Goal: Contribute content: Add original content to the website for others to see

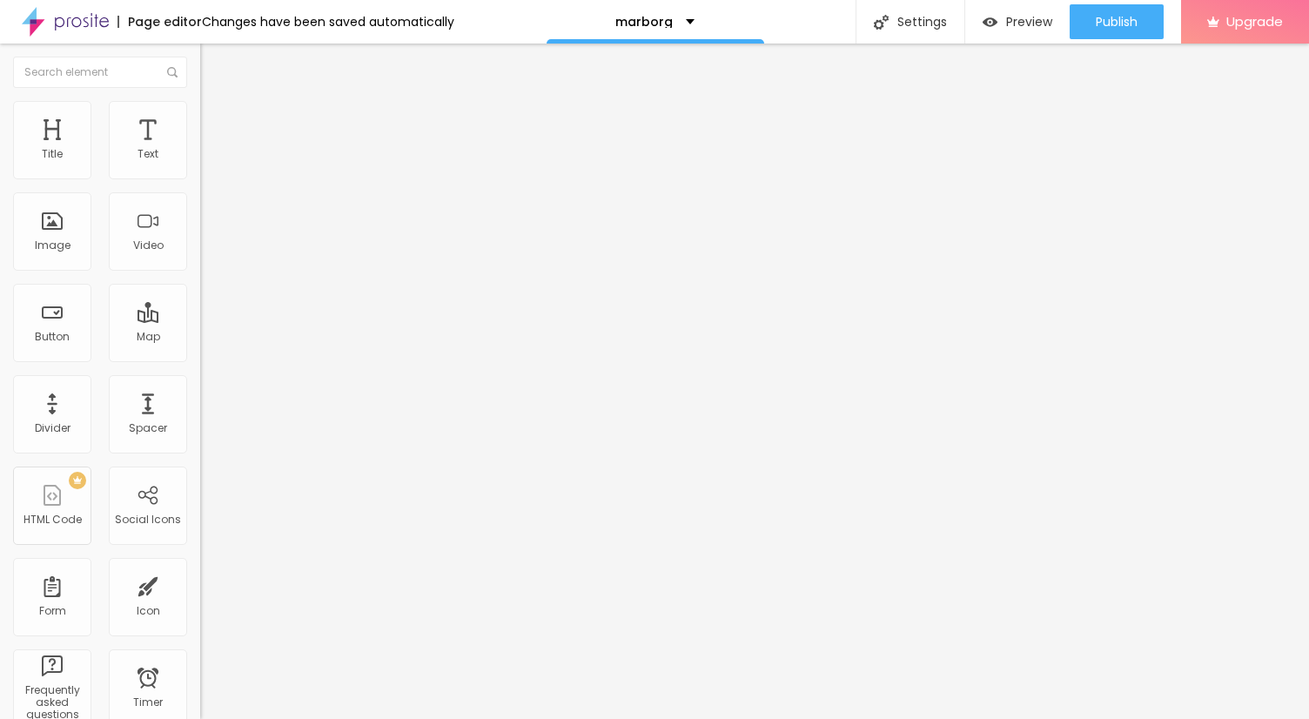
click at [200, 150] on span "Add image" at bounding box center [235, 142] width 71 height 15
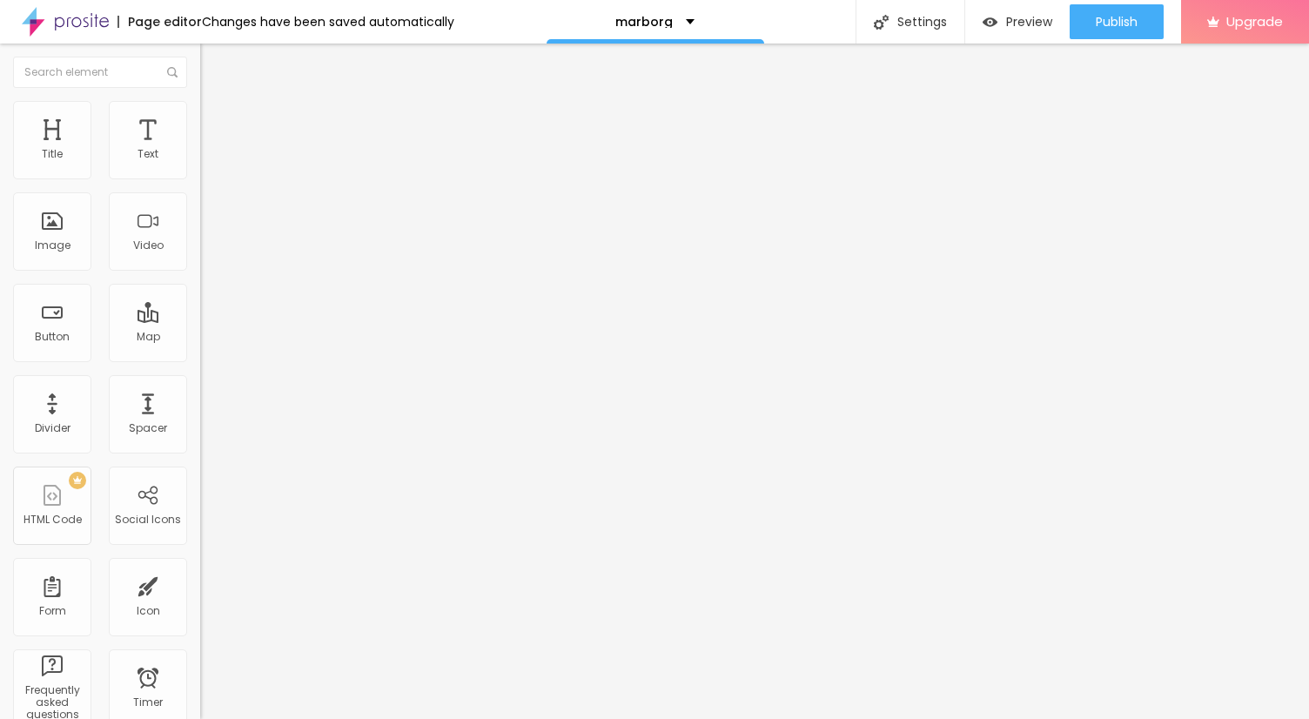
click at [216, 120] on span "Style" at bounding box center [228, 112] width 25 height 15
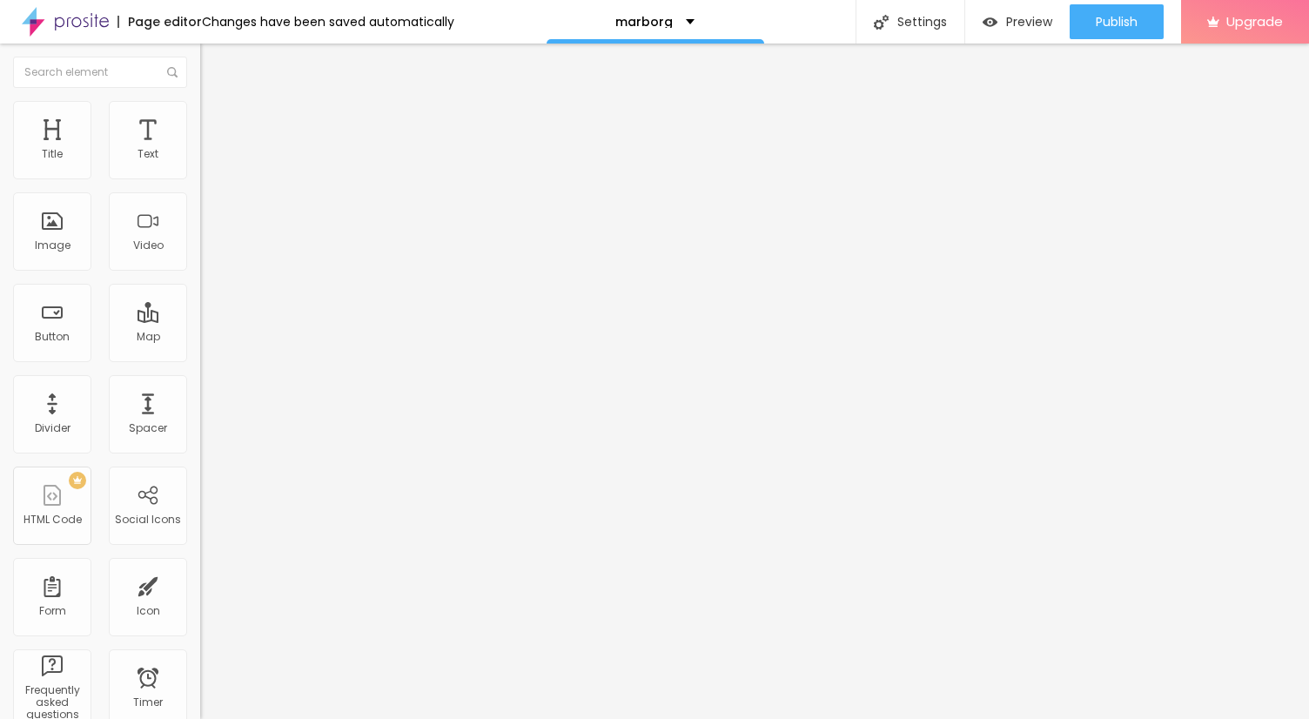
type input "85"
type input "60"
type input "45"
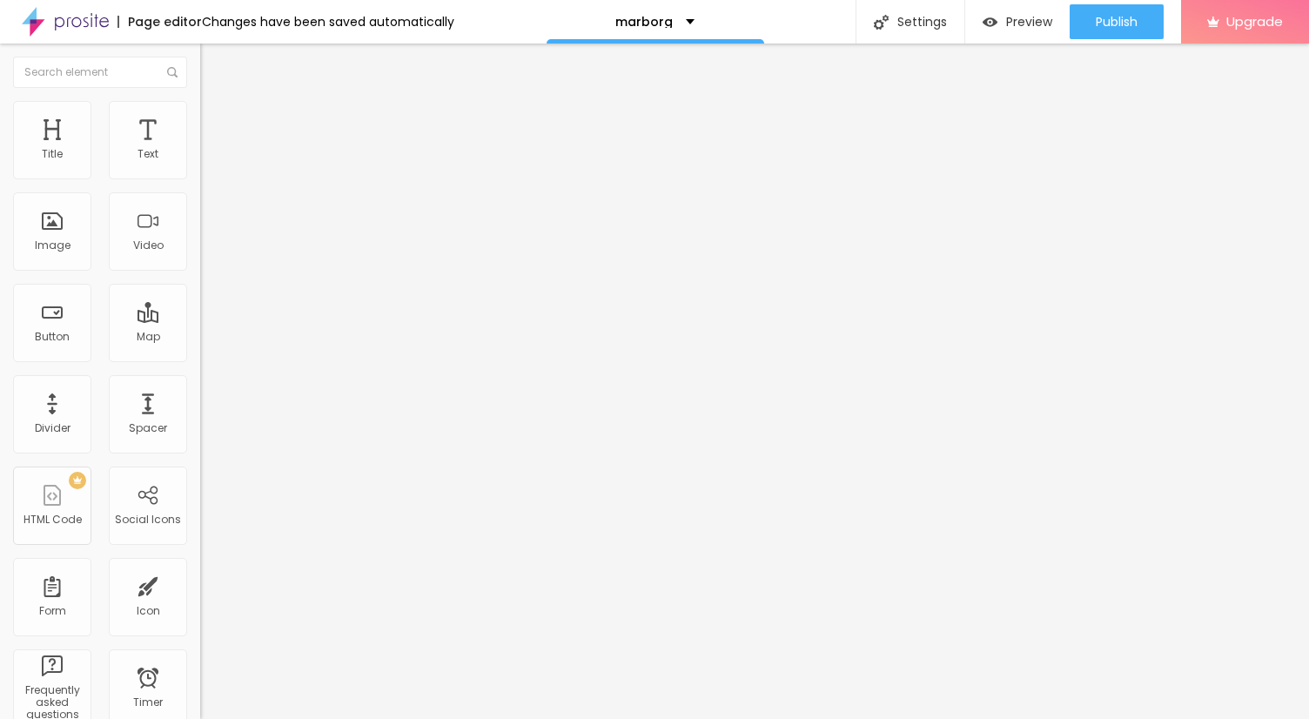
type input "45"
type input "40"
type input "35"
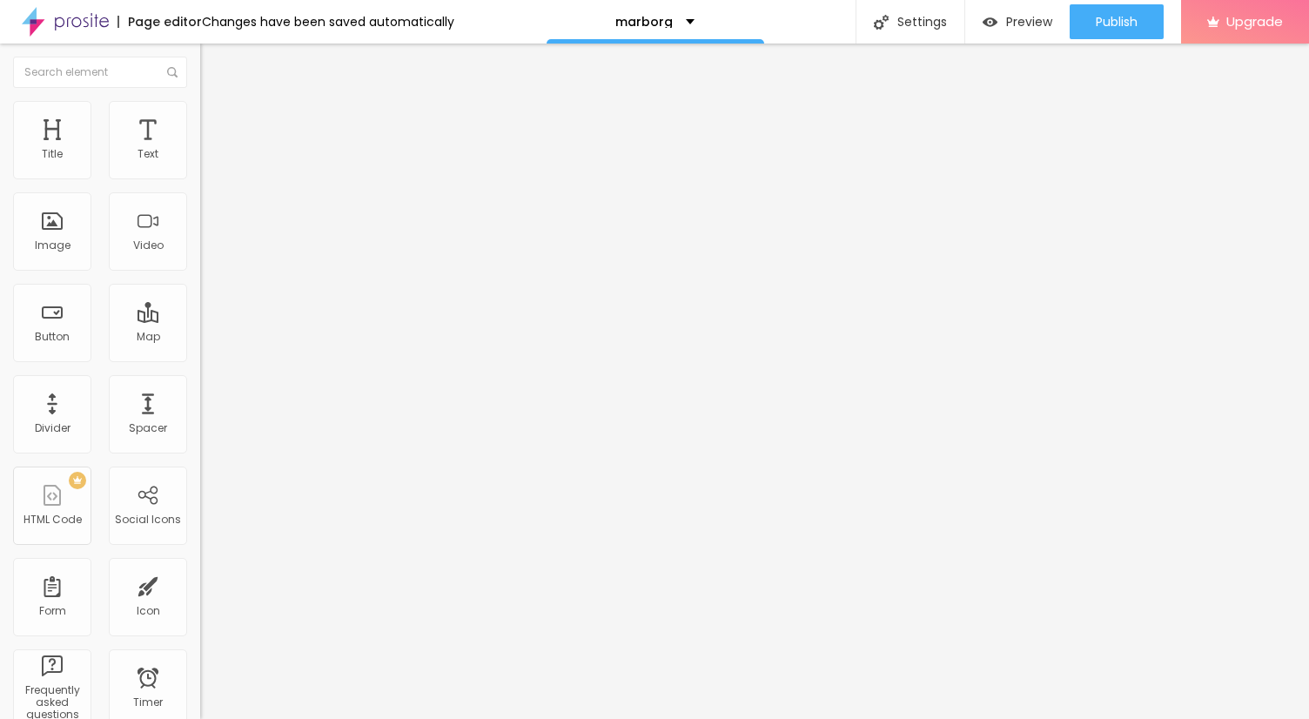
type input "25"
type input "20"
type input "15"
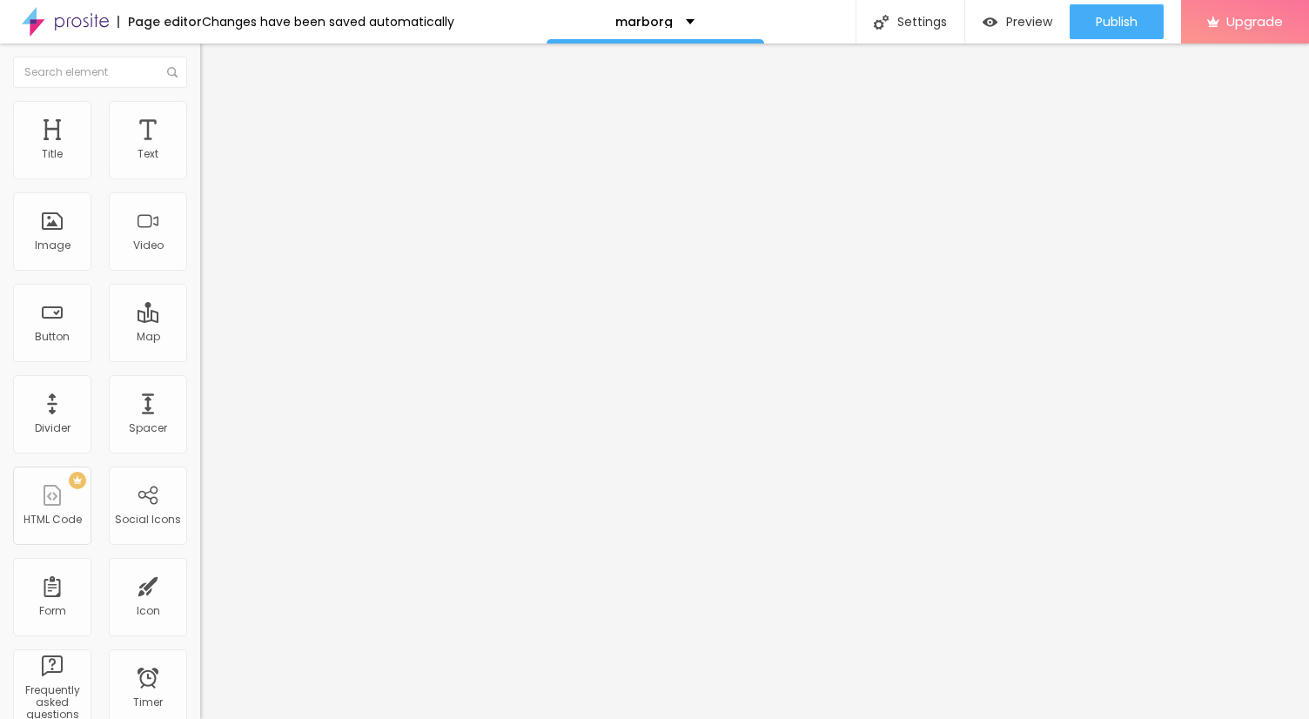
type input "15"
type input "10"
drag, startPoint x: 182, startPoint y: 185, endPoint x: -3, endPoint y: 185, distance: 185.4
type input "10"
click at [200, 178] on input "range" at bounding box center [256, 171] width 112 height 14
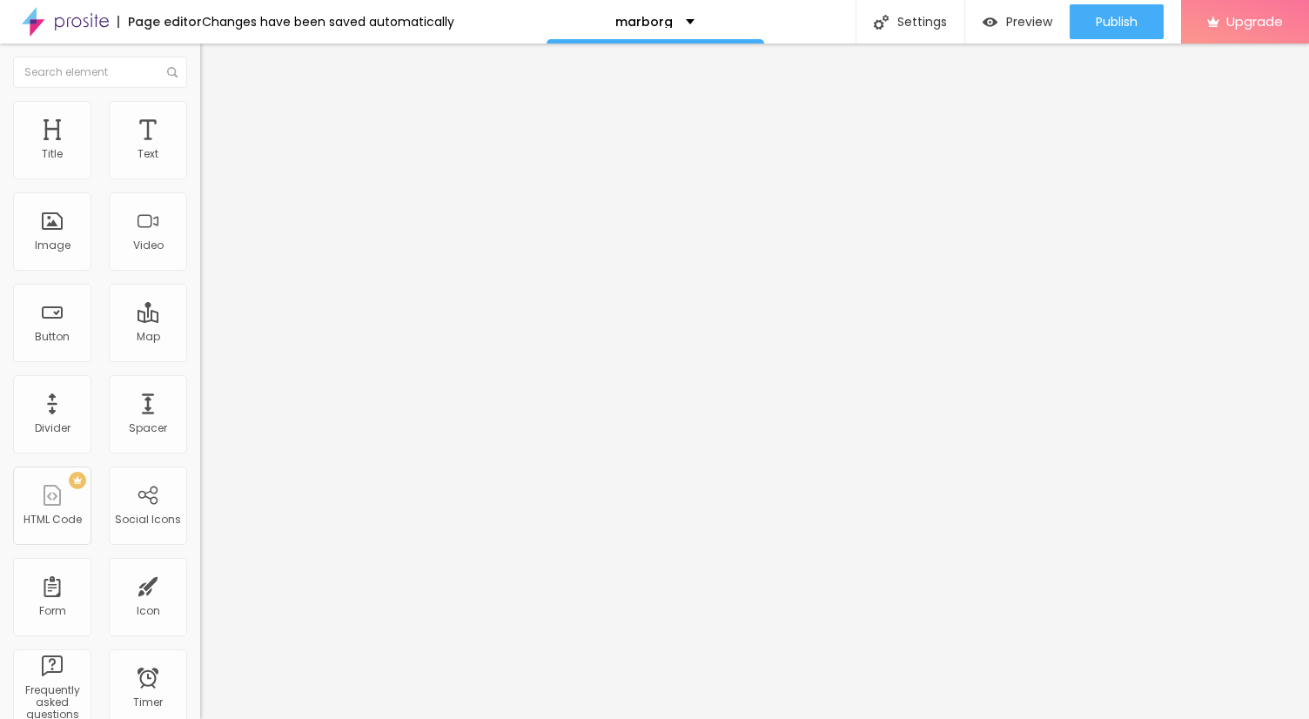
click at [213, 62] on img "button" at bounding box center [220, 64] width 14 height 14
click at [138, 142] on div "Text" at bounding box center [148, 140] width 78 height 78
click at [209, 160] on icon "button" at bounding box center [212, 156] width 7 height 7
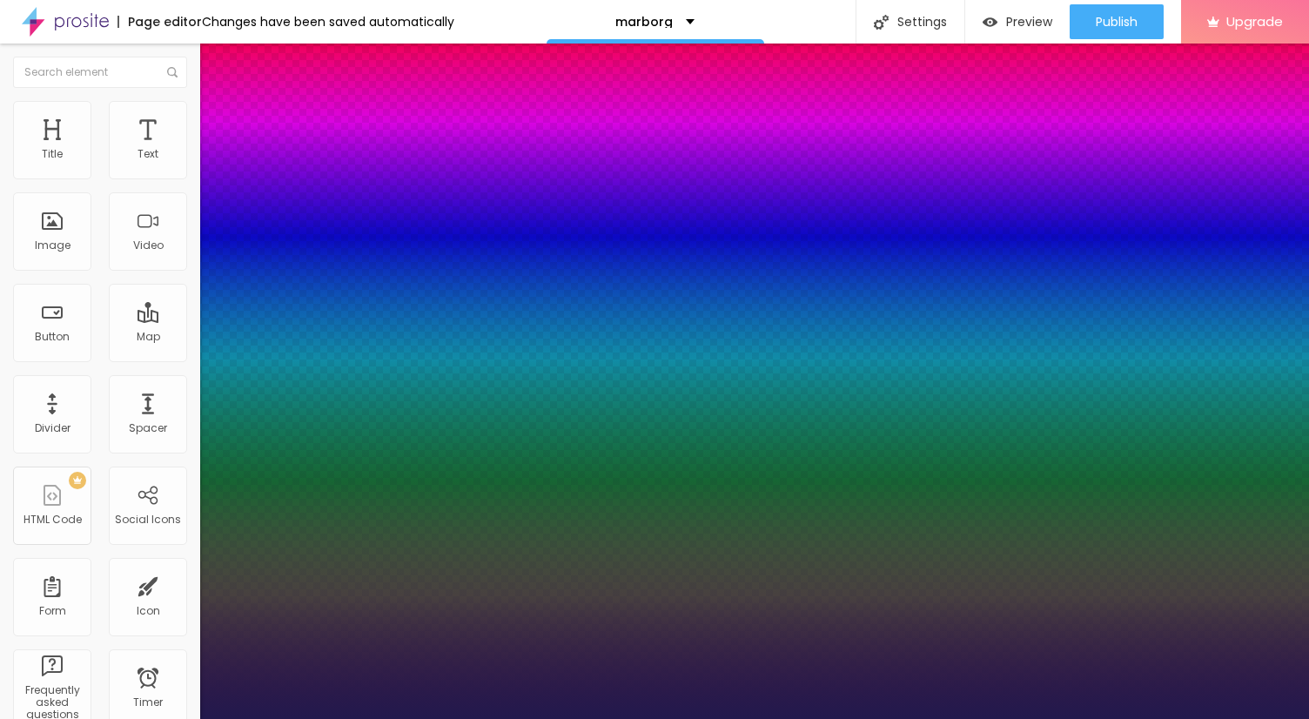
type input "1"
type input "14"
type input "1"
type input "20"
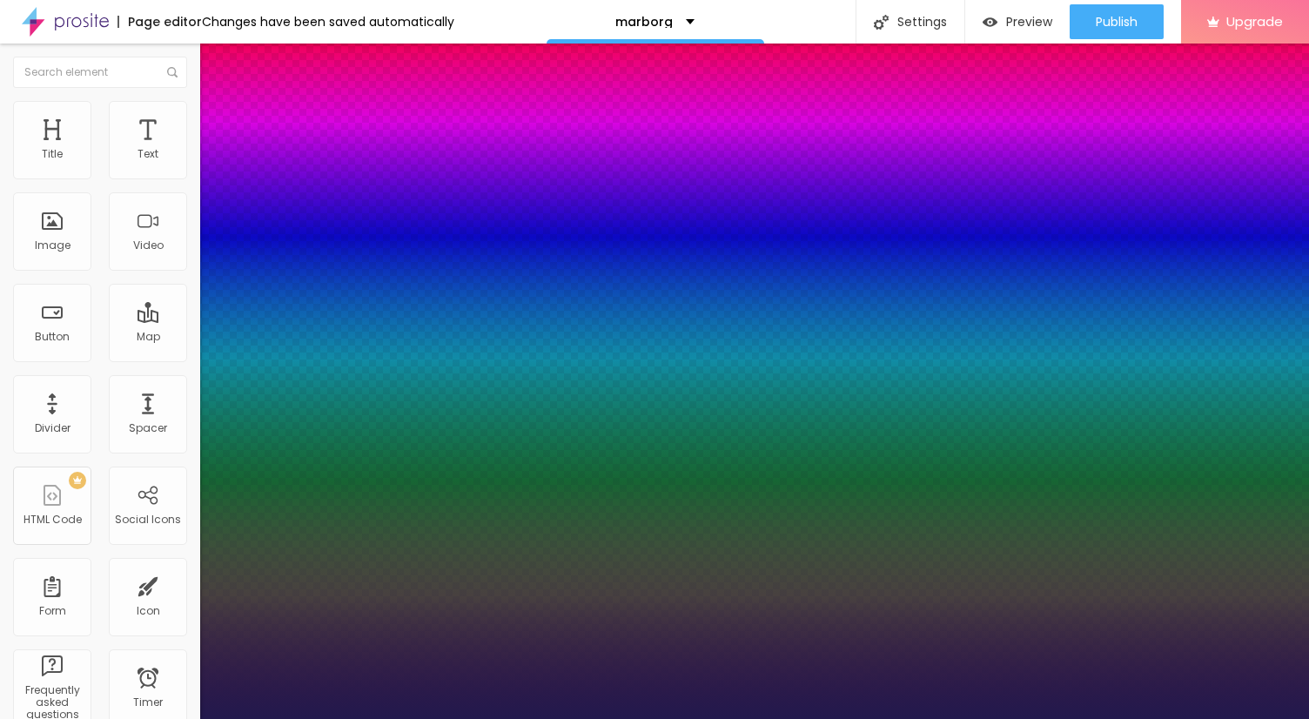
type input "20"
type input "1"
type input "21"
type input "1"
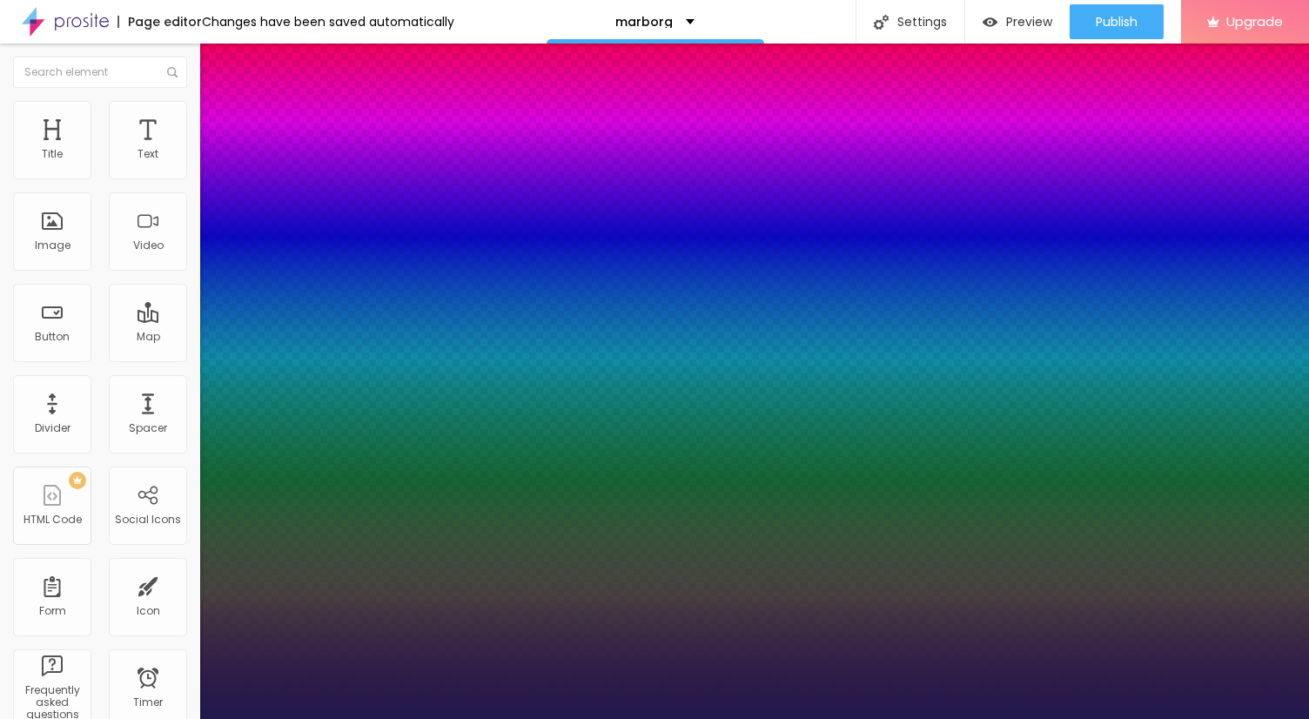
type input "22"
type input "1"
type input "23"
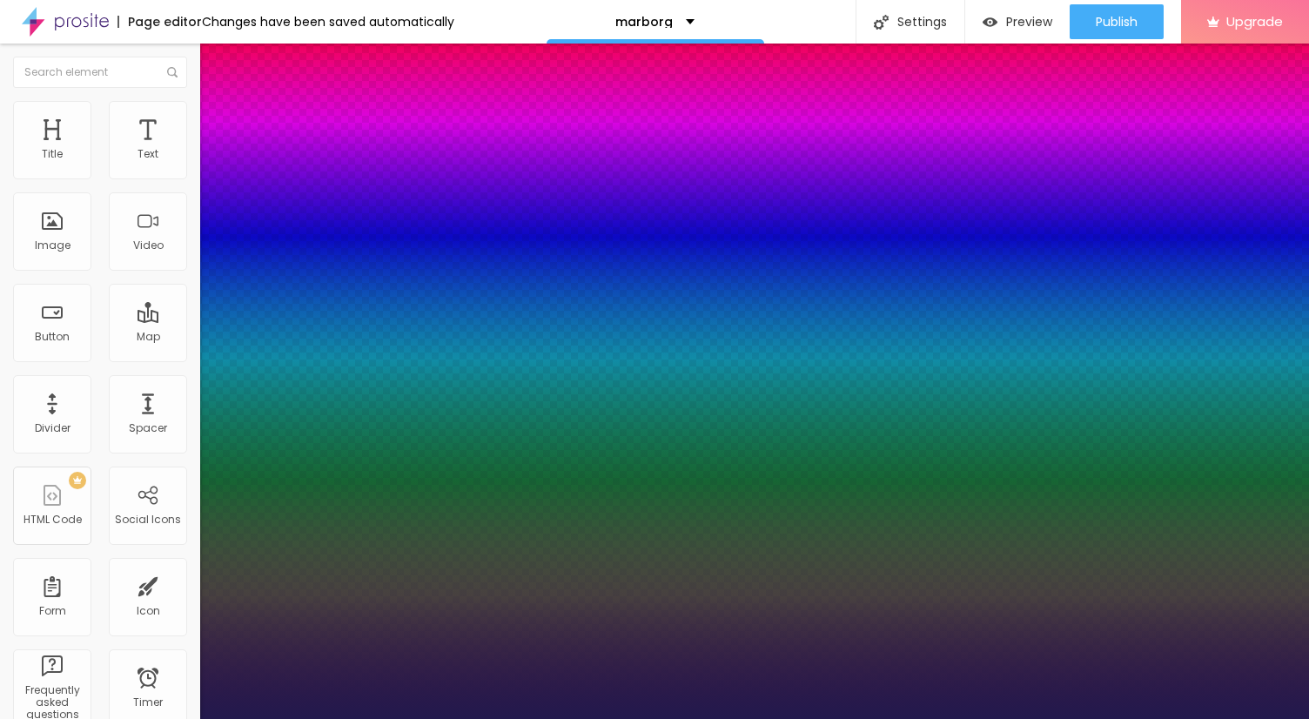
type input "1"
type input "24"
type input "1"
type input "25"
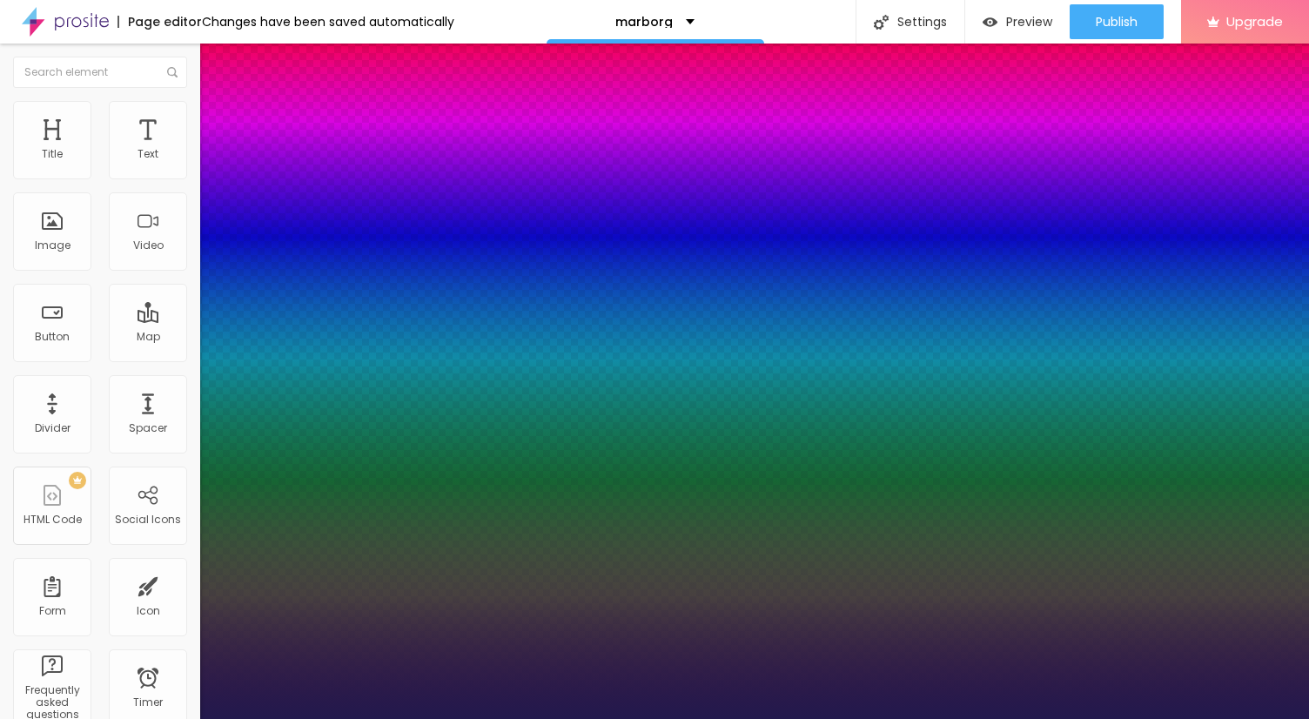
type input "25"
type input "1"
drag, startPoint x: 231, startPoint y: 293, endPoint x: 247, endPoint y: 295, distance: 15.8
type input "25"
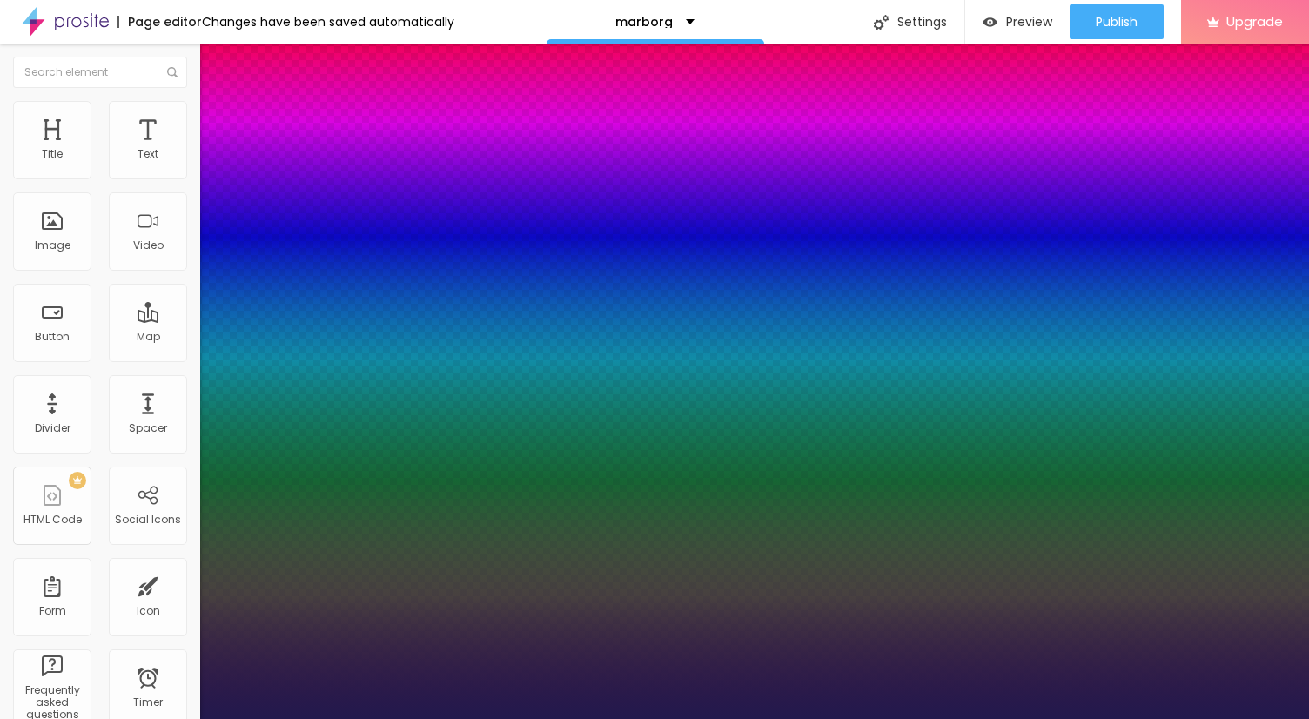
click at [757, 718] on div at bounding box center [654, 719] width 1309 height 0
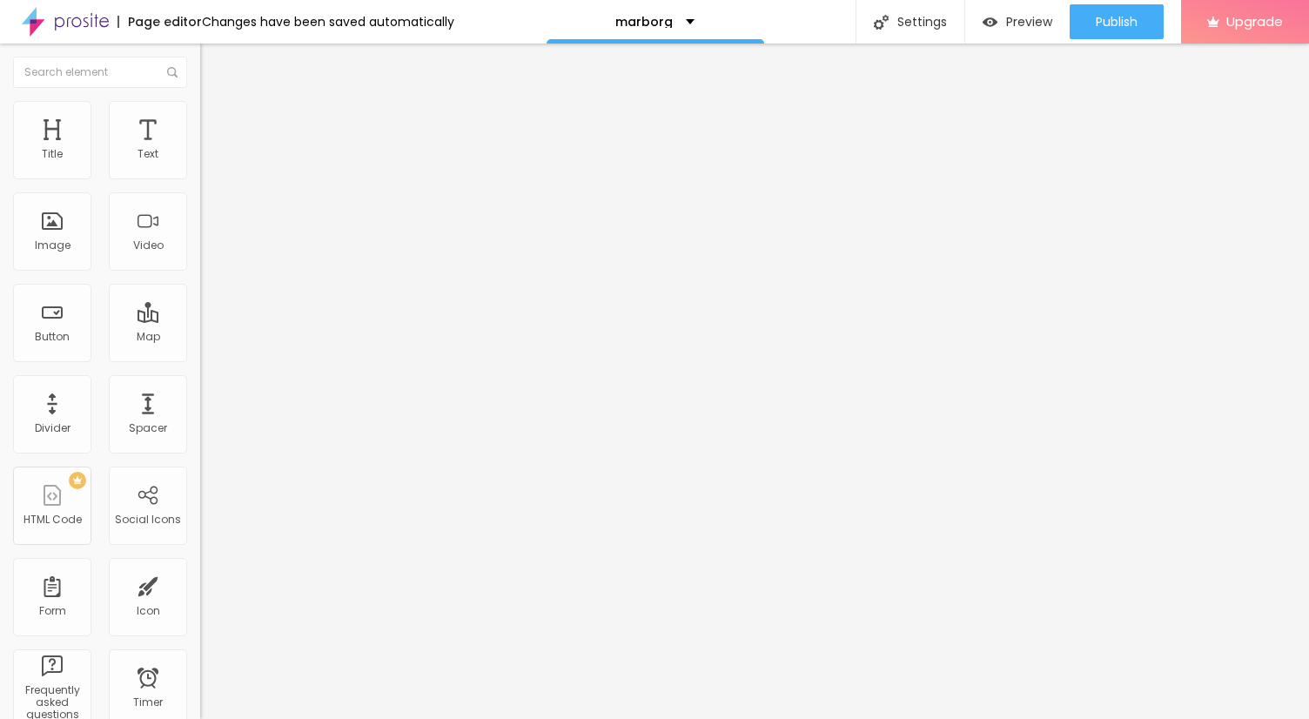
drag, startPoint x: 72, startPoint y: 196, endPoint x: -3, endPoint y: 195, distance: 75.7
click at [0, 195] on html "Page editor Changes have been saved automatically marborg Settings Page setting…" at bounding box center [654, 359] width 1309 height 719
paste input "→ VIEW DOCUMENT HERE"
type input "→ VIEW DOCUMENT HERE"
drag, startPoint x: 77, startPoint y: 359, endPoint x: 1, endPoint y: 360, distance: 75.7
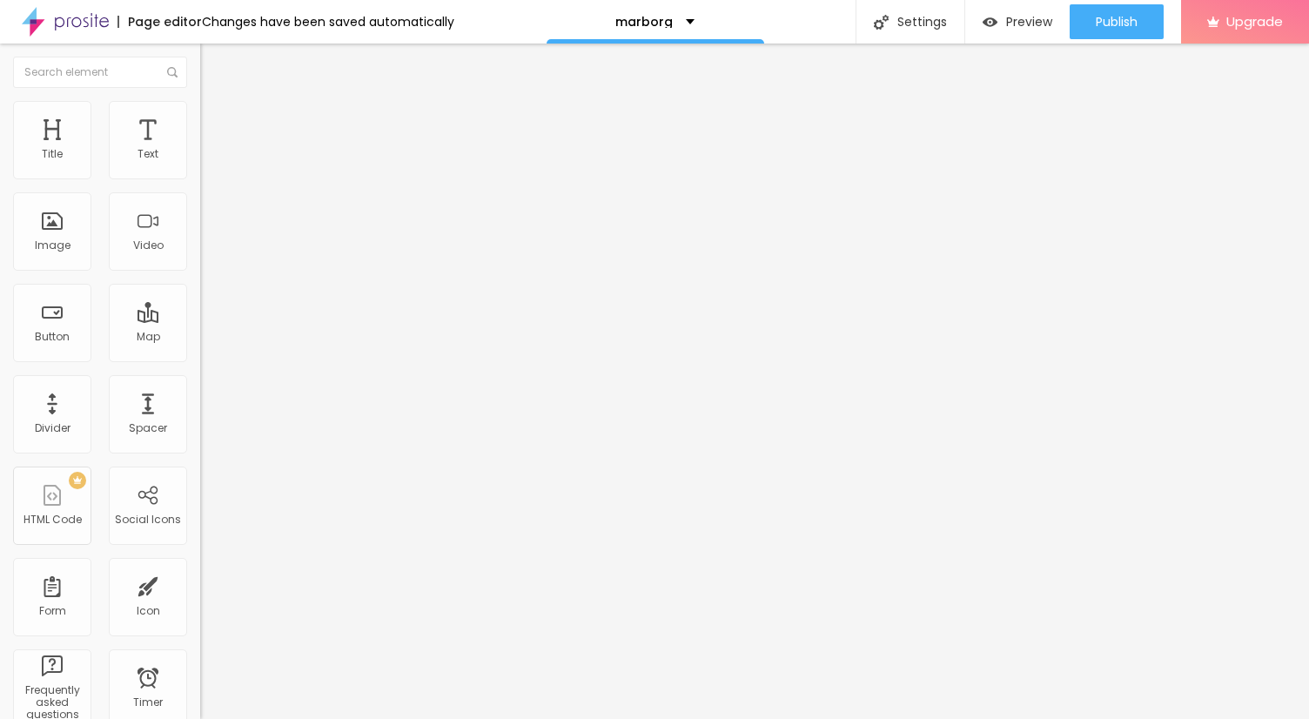
click at [200, 360] on div "Text → VIEW DOCUMENT HERE Align Size Default Small Default Big Link URL https:/…" at bounding box center [300, 262] width 200 height 253
click at [200, 359] on input "text" at bounding box center [304, 349] width 209 height 17
paste input "[URL][DOMAIN_NAME]"
type input "[URL][DOMAIN_NAME]"
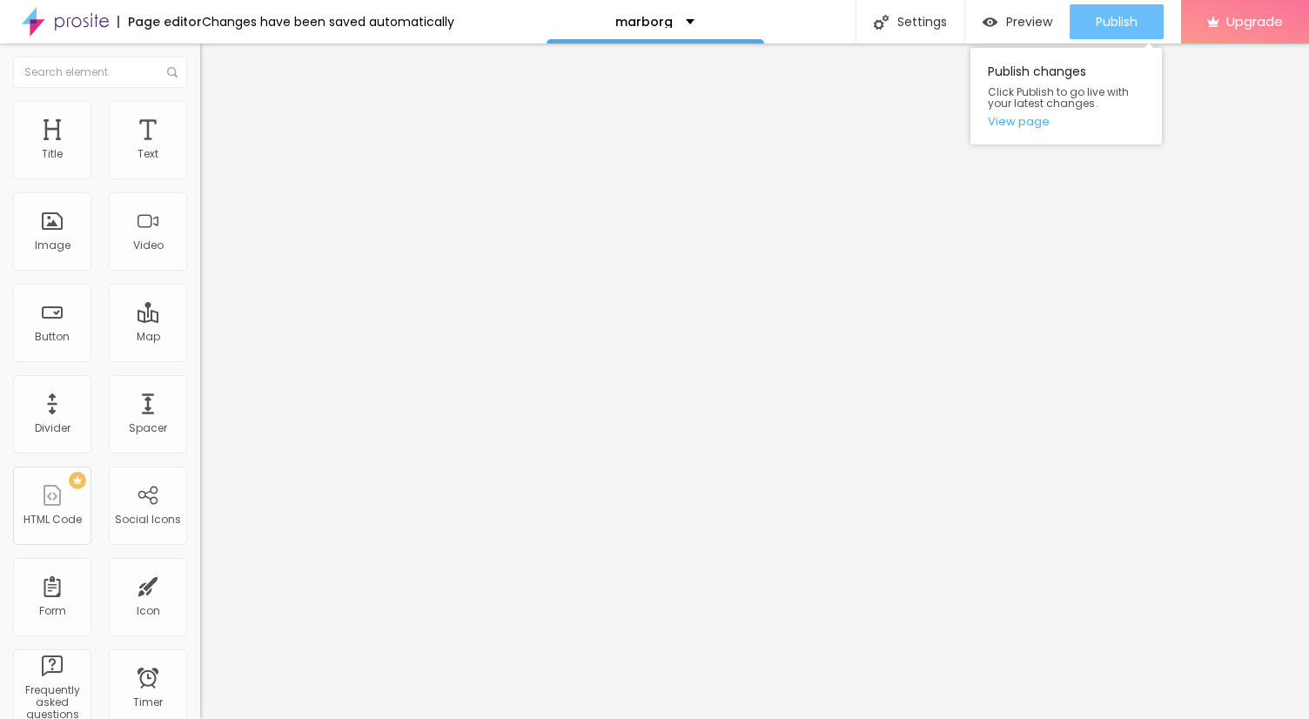
click at [1116, 29] on span "Publish" at bounding box center [1117, 22] width 42 height 14
